Goal: Information Seeking & Learning: Learn about a topic

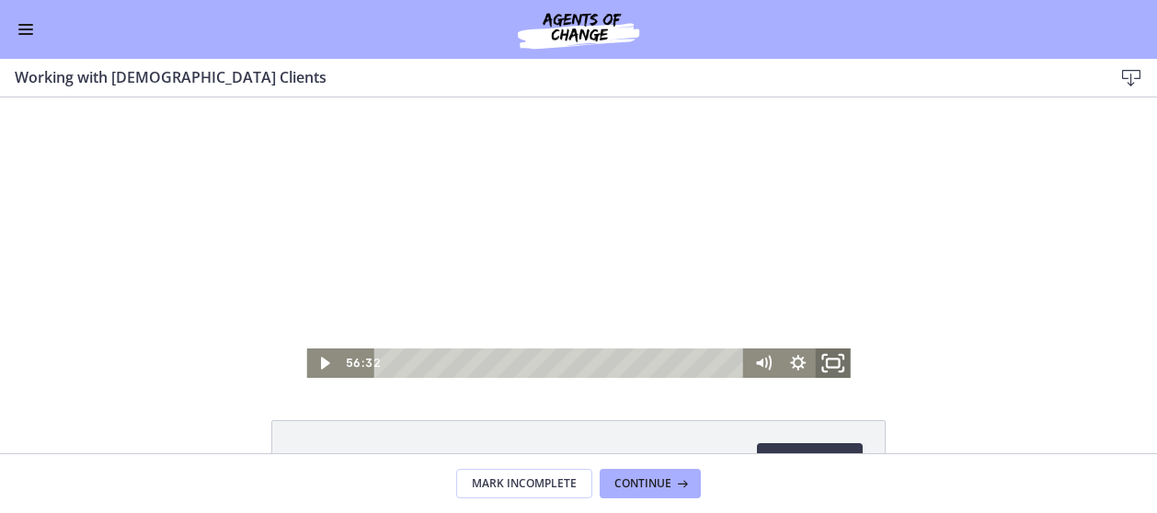
click at [824, 363] on icon "Fullscreen" at bounding box center [833, 363] width 42 height 35
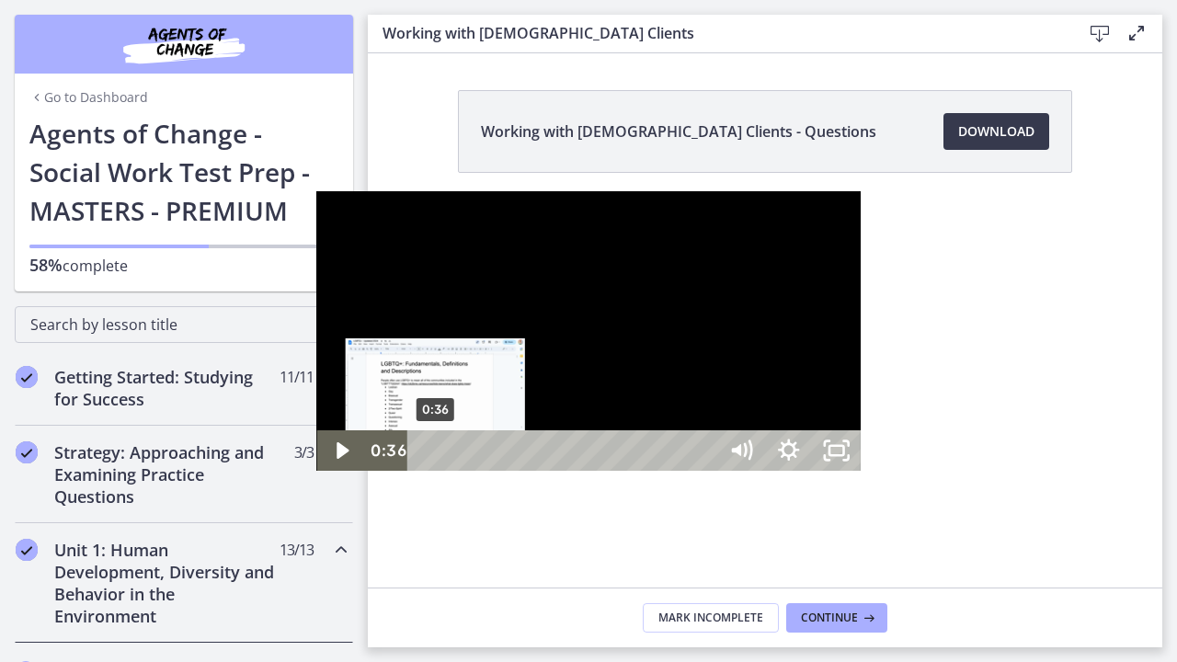
click at [425, 471] on div "0:36" at bounding box center [565, 450] width 280 height 40
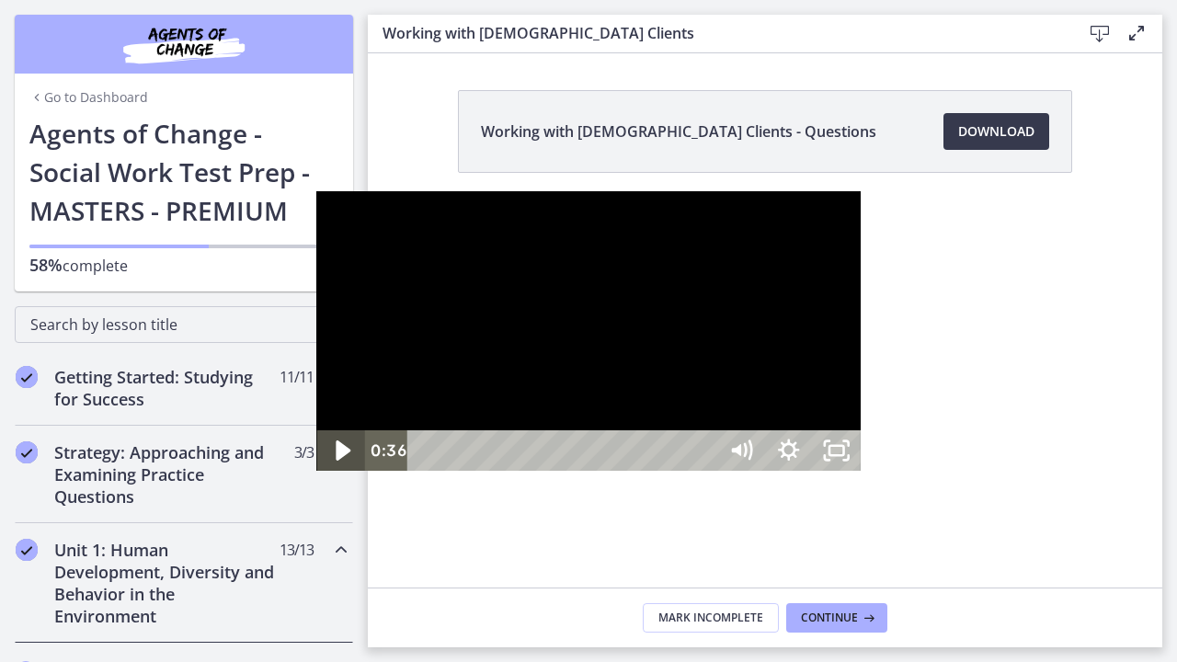
click at [314, 475] on icon "Play Video" at bounding box center [342, 451] width 57 height 49
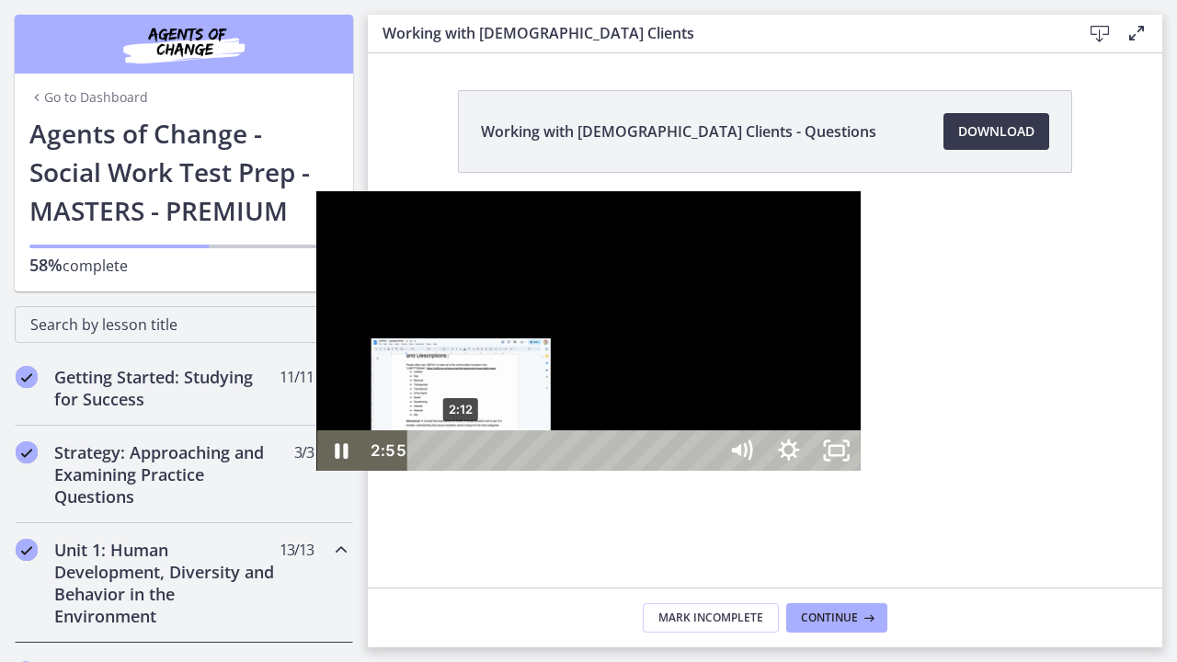
click at [425, 471] on div "2:12" at bounding box center [565, 450] width 280 height 40
